Goal: Navigation & Orientation: Find specific page/section

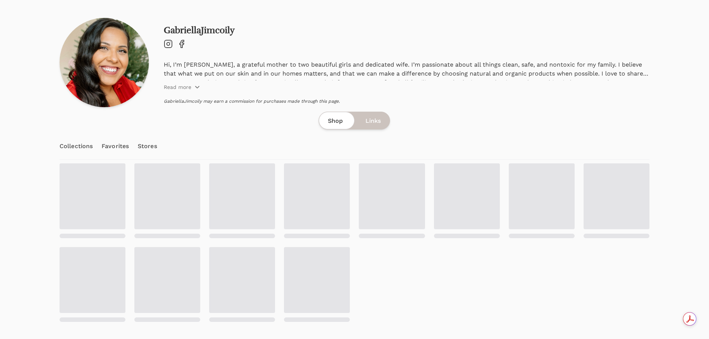
click at [195, 81] on div "Hi, I’m [PERSON_NAME], a grateful mother to two beautiful girls and dedicated w…" at bounding box center [407, 75] width 486 height 31
click at [195, 84] on icon "button" at bounding box center [197, 87] width 6 height 6
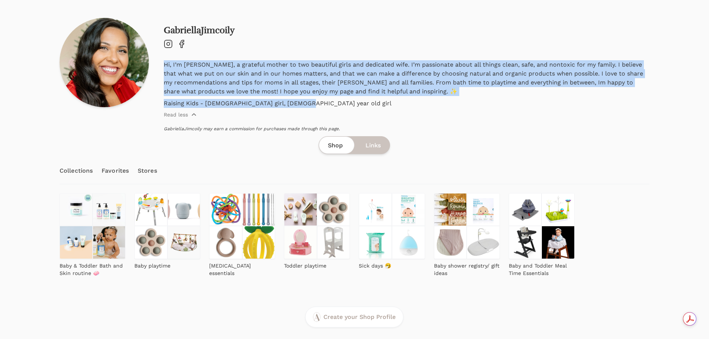
drag, startPoint x: 162, startPoint y: 61, endPoint x: 313, endPoint y: 110, distance: 158.8
click at [313, 110] on div "GabriellaJimcoily Instagram Facebook Hi, I’m [PERSON_NAME], a grateful mother t…" at bounding box center [355, 75] width 590 height 114
copy div "Hi, I’m [PERSON_NAME], a grateful mother to two beautiful girls and dedicated w…"
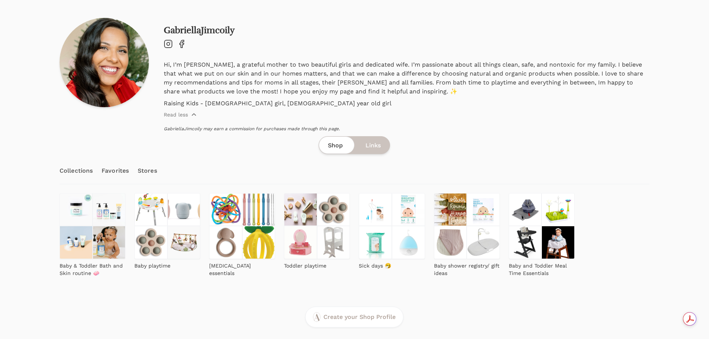
click at [380, 142] on span "Links" at bounding box center [373, 145] width 15 height 9
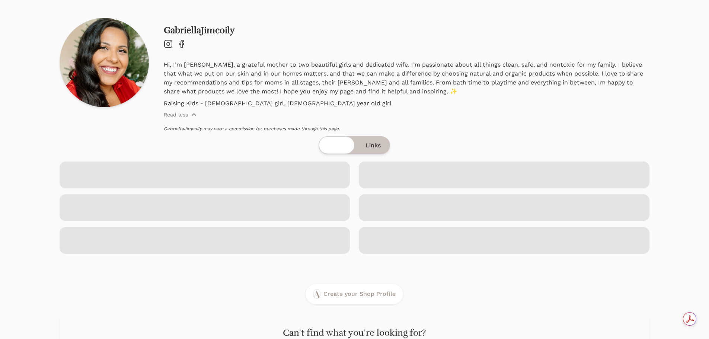
click at [209, 132] on div "GabriellaJimcoily Instagram Facebook Hi, I’m [PERSON_NAME], a grateful mother t…" at bounding box center [355, 136] width 590 height 236
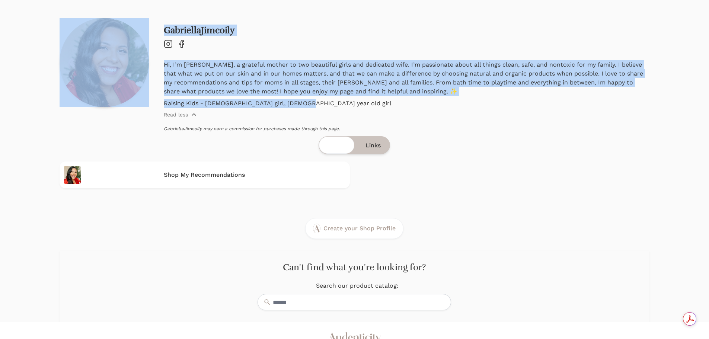
drag, startPoint x: 149, startPoint y: 130, endPoint x: 410, endPoint y: 117, distance: 261.4
click at [410, 117] on div "GabriellaJimcoily Instagram Facebook Hi, I’m [PERSON_NAME], a grateful mother t…" at bounding box center [355, 75] width 590 height 114
click at [412, 114] on div "Hi, I’m [PERSON_NAME], a grateful mother to two beautiful girls and dedicated w…" at bounding box center [407, 89] width 486 height 58
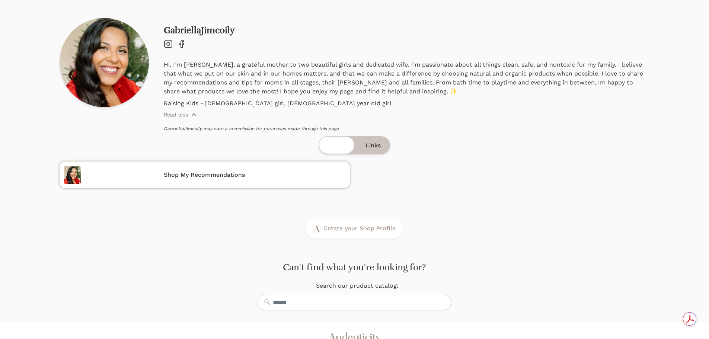
click at [304, 180] on div "Shop My Recommendations" at bounding box center [213, 175] width 265 height 18
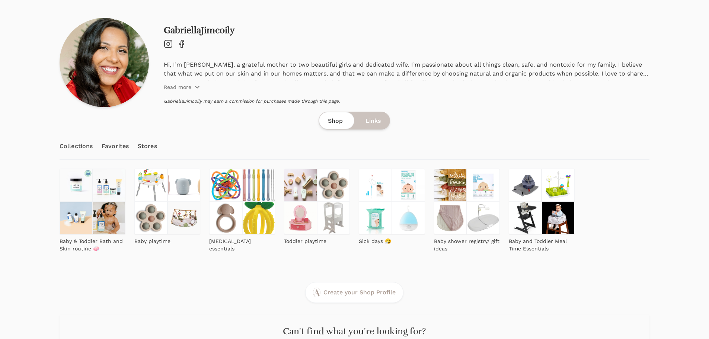
click at [169, 47] on icon at bounding box center [168, 43] width 7 height 7
click at [185, 43] on icon "Facebook" at bounding box center [181, 43] width 9 height 9
drag, startPoint x: 181, startPoint y: 42, endPoint x: 197, endPoint y: 15, distance: 31.2
click at [198, 12] on div "GabriellaJimcoily Instagram Facebook Hi, I’m Gabriella, a grateful mother to tw…" at bounding box center [355, 193] width 590 height 387
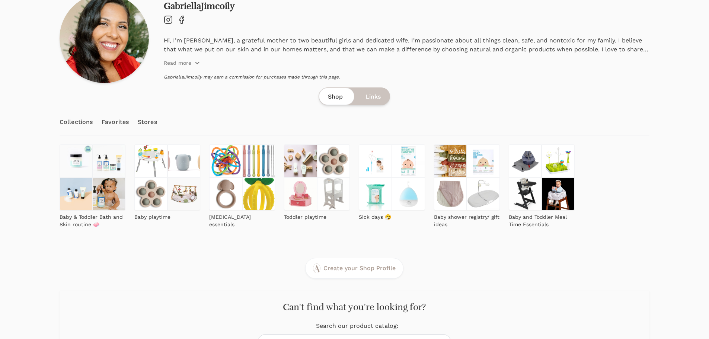
scroll to position [37, 0]
